Goal: Find specific page/section

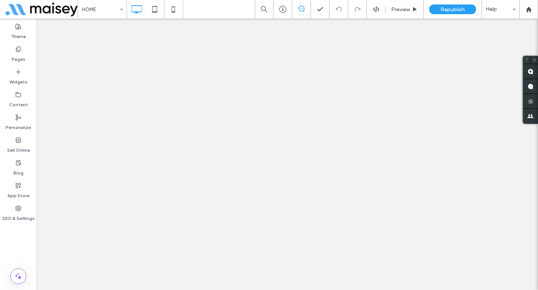
click at [20, 164] on div at bounding box center [269, 145] width 538 height 290
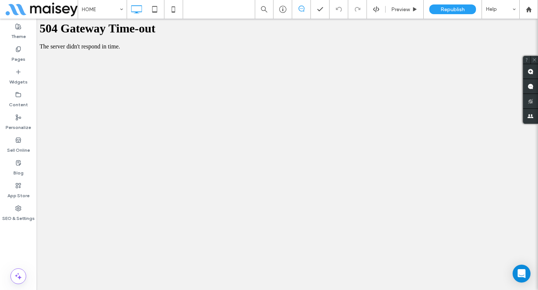
click at [22, 167] on div at bounding box center [269, 145] width 538 height 290
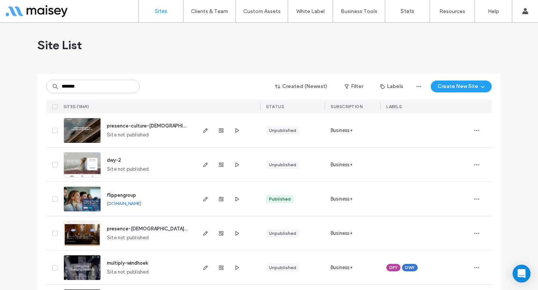
type input "*******"
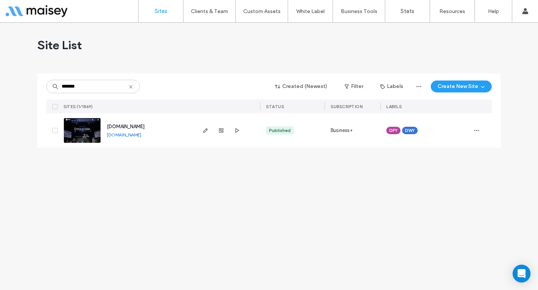
click at [135, 136] on link "www.multiplyespanol.com" at bounding box center [124, 135] width 34 height 6
click at [203, 132] on use "button" at bounding box center [205, 130] width 4 height 4
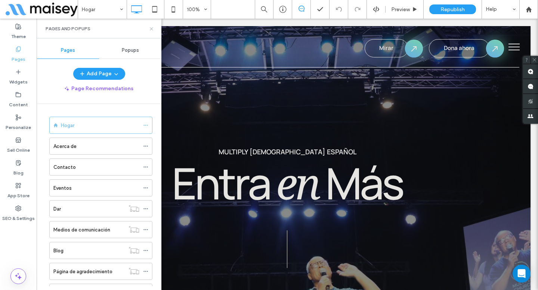
click at [152, 30] on icon at bounding box center [152, 29] width 6 height 6
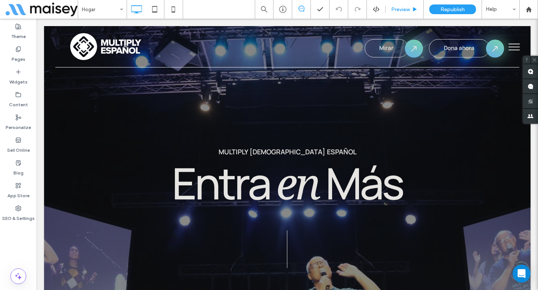
click at [406, 6] on div "Preview" at bounding box center [404, 9] width 38 height 19
click at [407, 13] on div "Preview" at bounding box center [404, 9] width 38 height 19
click at [401, 9] on span "Preview" at bounding box center [400, 9] width 19 height 6
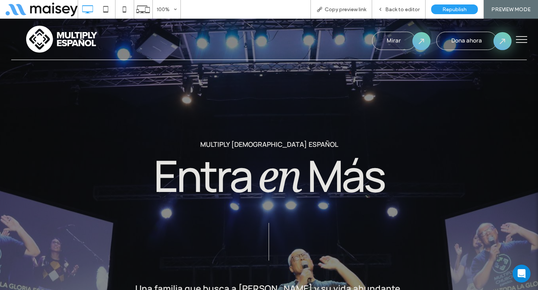
click at [463, 38] on span "Dona ahora" at bounding box center [466, 41] width 31 height 9
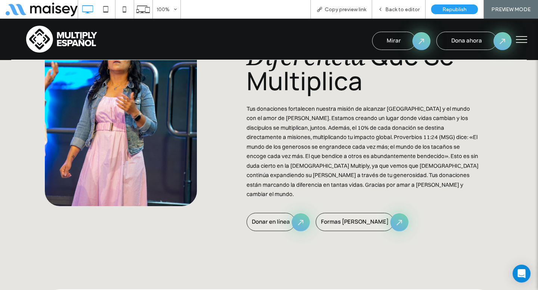
scroll to position [420, 0]
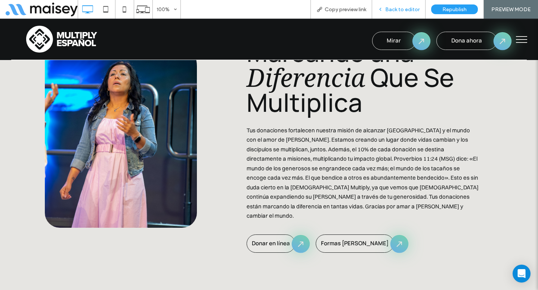
click at [393, 11] on span "Back to editor" at bounding box center [402, 9] width 34 height 6
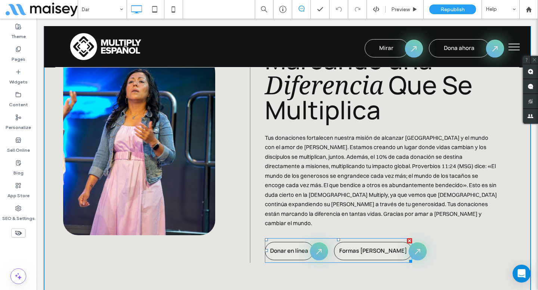
click at [282, 239] on span at bounding box center [338, 251] width 147 height 25
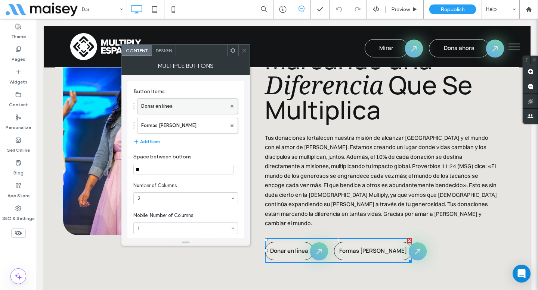
click at [192, 114] on label "Donar en línea" at bounding box center [183, 106] width 85 height 15
